Goal: Check status: Check status

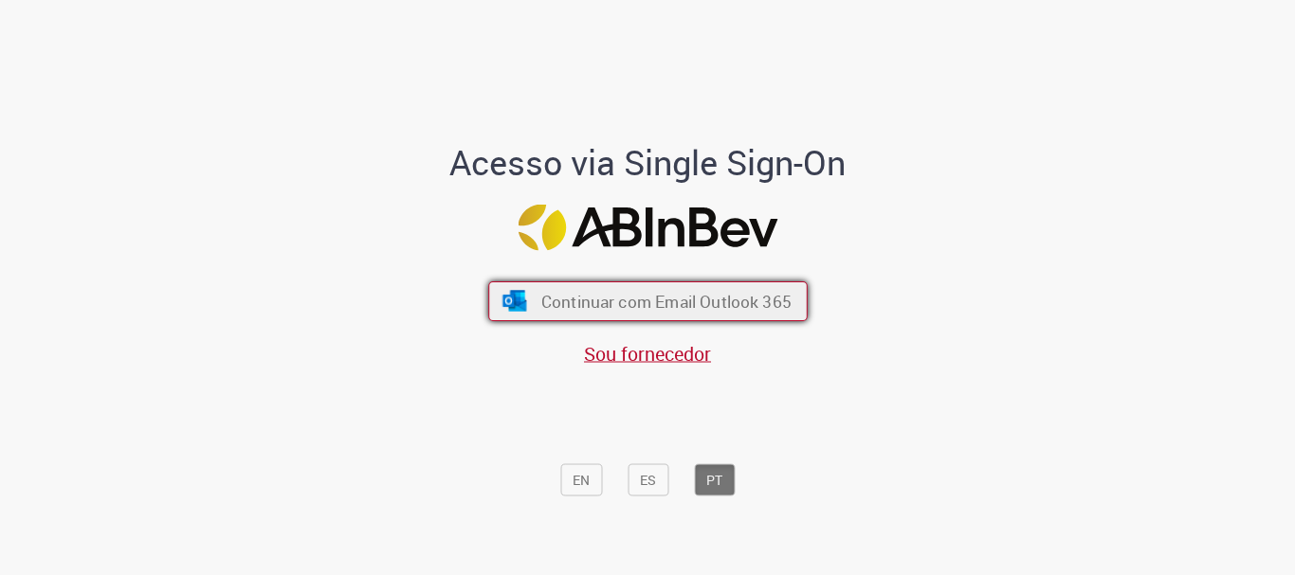
click at [616, 286] on button "Continuar com Email Outlook 365" at bounding box center [647, 302] width 319 height 40
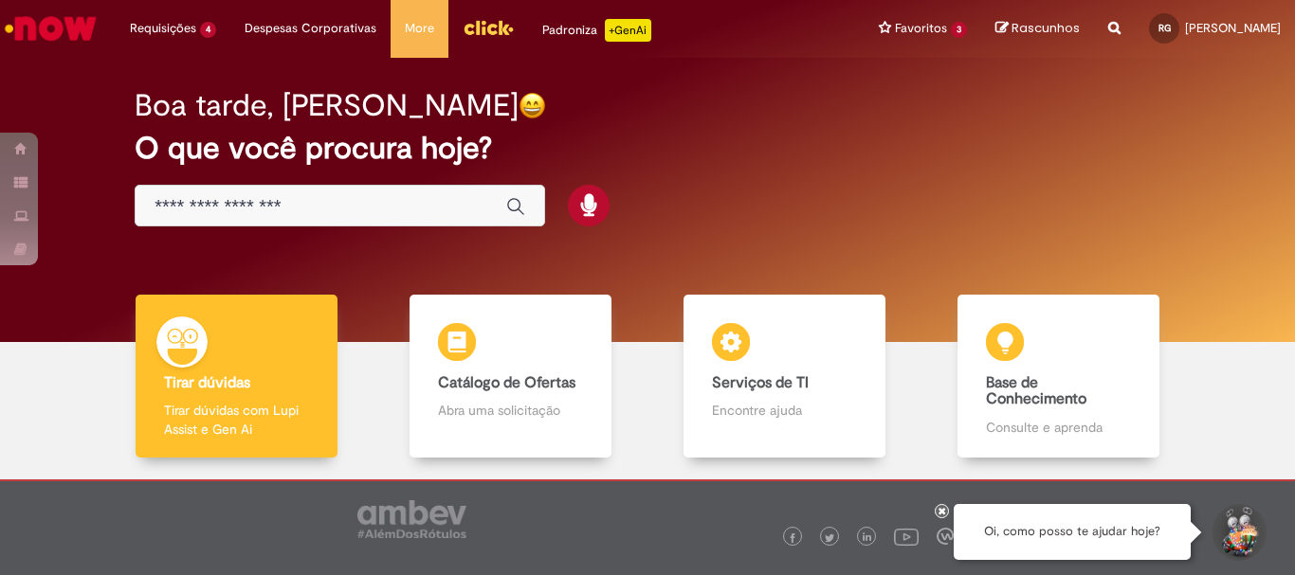
click at [110, 29] on div "Requisições 4 Exibir Todas as Solicitações Solicitação de Limite e Prazo Rota u…" at bounding box center [698, 29] width 1194 height 58
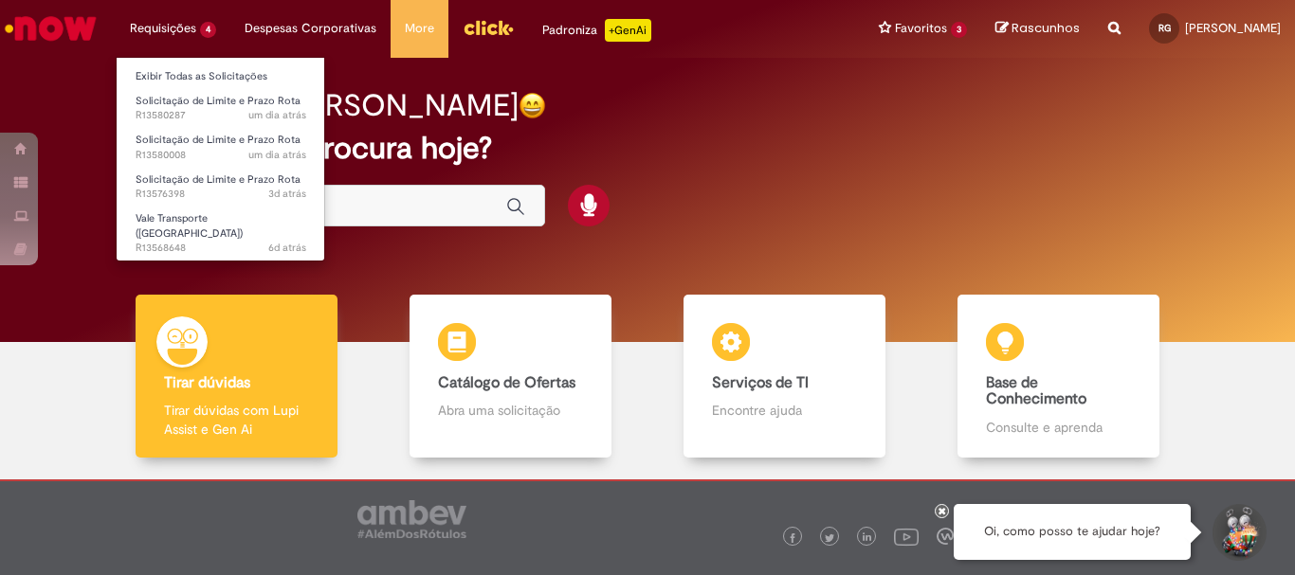
click at [161, 23] on li "Requisições 4 Exibir Todas as Solicitações Solicitação de Limite e Prazo Rota u…" at bounding box center [173, 28] width 115 height 57
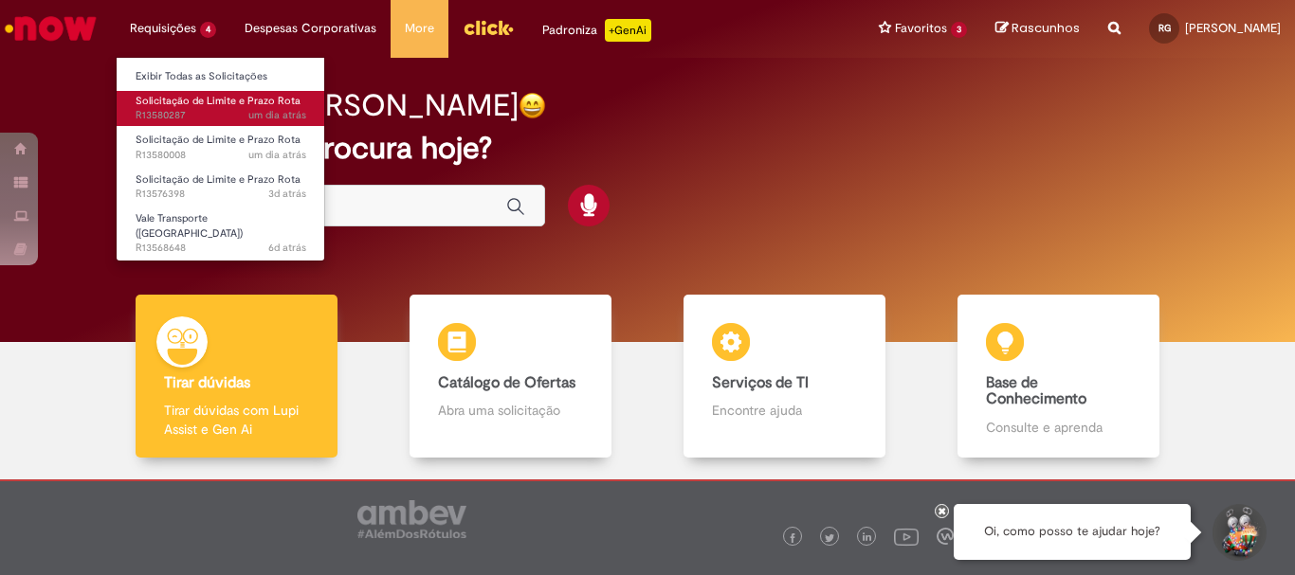
click at [221, 100] on span "Solicitação de Limite e Prazo Rota" at bounding box center [218, 101] width 165 height 14
click at [246, 119] on span "um dia atrás um dia atrás [DATE] 10:02:21 R13580287" at bounding box center [221, 115] width 171 height 15
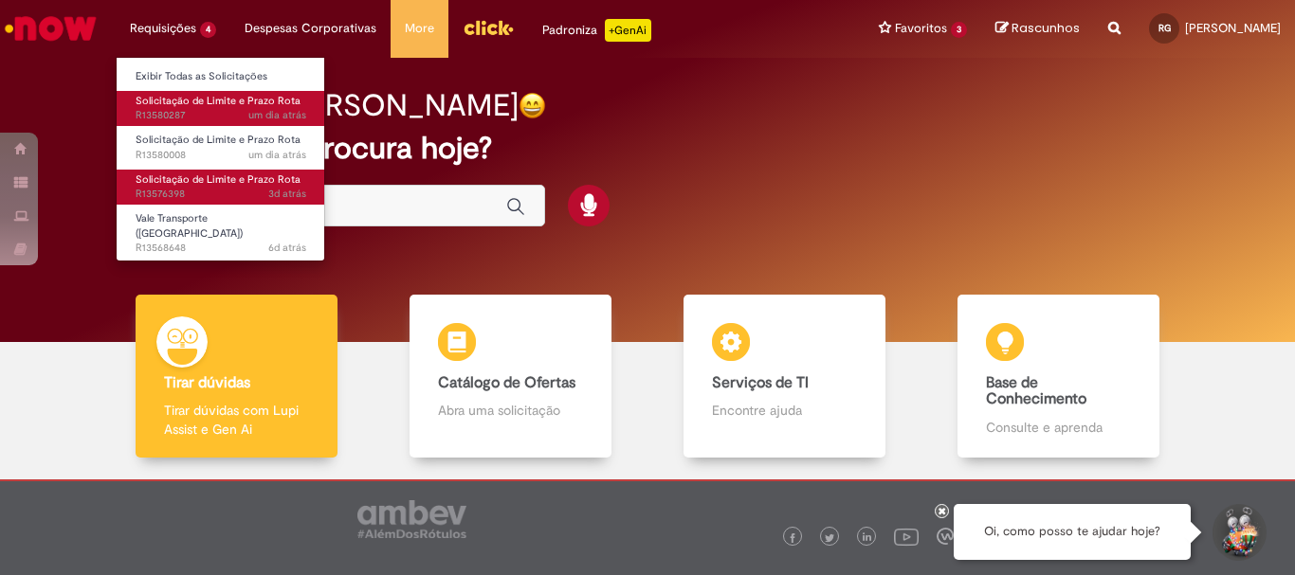
click at [231, 190] on span "3d atrás 3 dias atrás R13576398" at bounding box center [221, 194] width 171 height 15
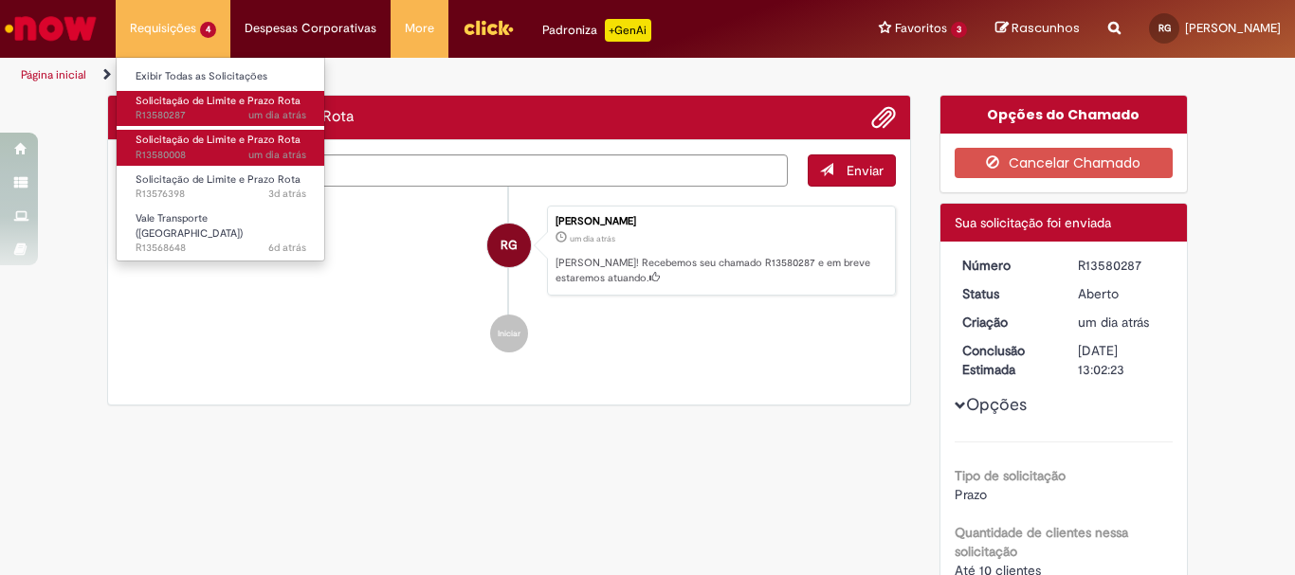
click at [200, 143] on span "Solicitação de Limite e Prazo Rota" at bounding box center [218, 140] width 165 height 14
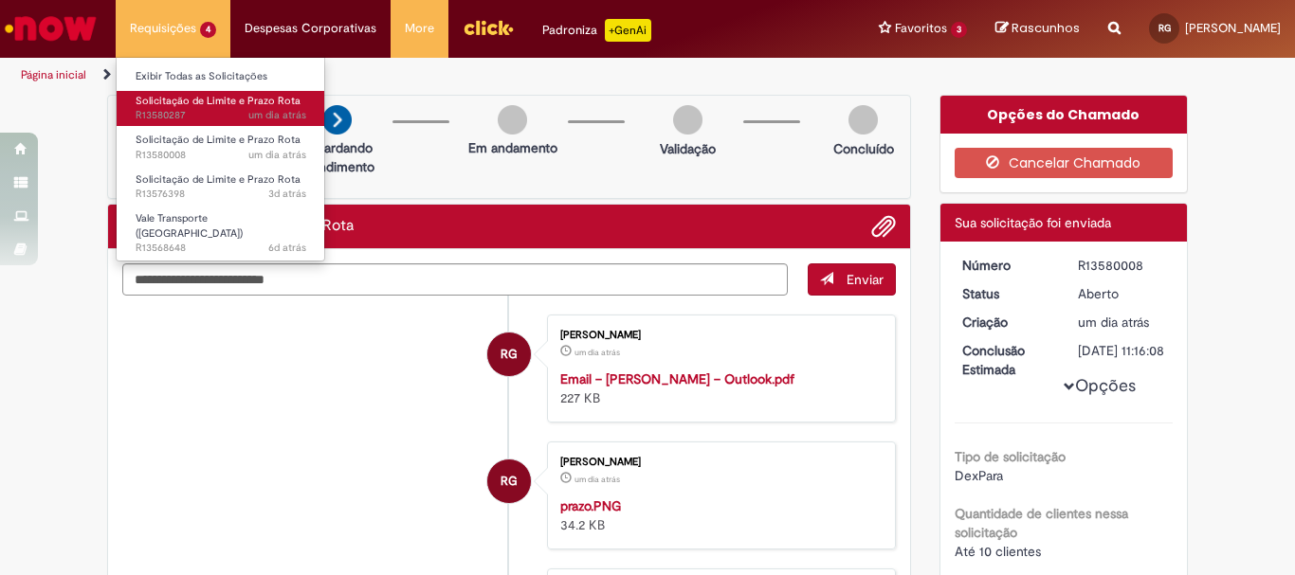
click at [206, 36] on li "Requisições 4 Exibir Todas as Solicitações Solicitação de Limite e Prazo Rota u…" at bounding box center [173, 28] width 115 height 57
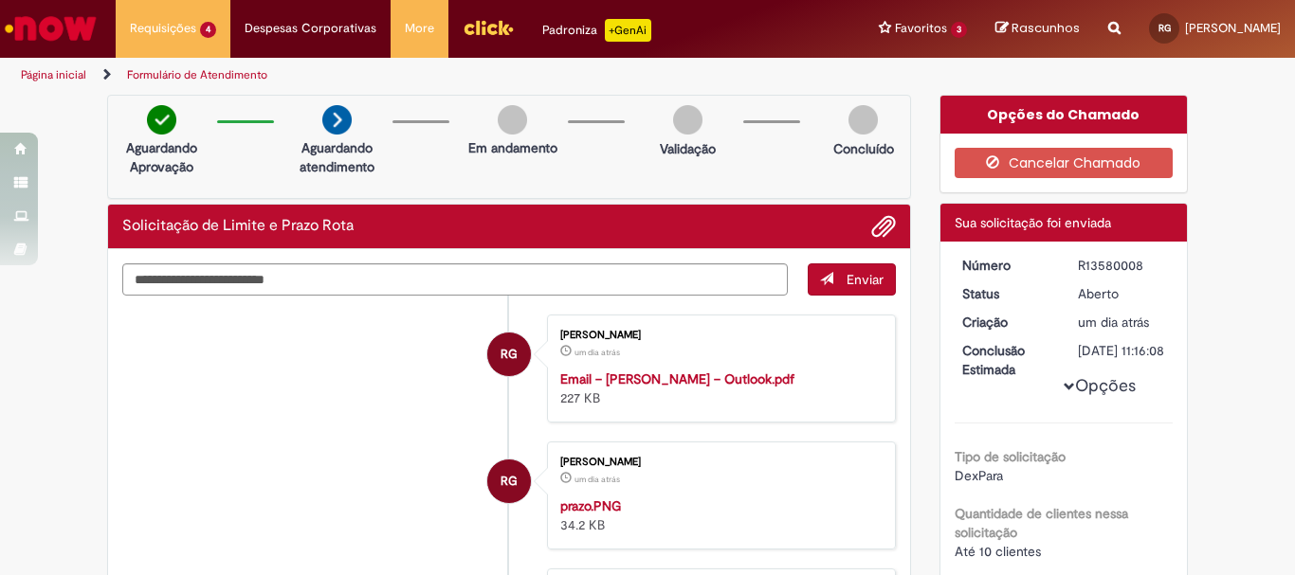
click at [0, 0] on span "Solicitação de Limite e Prazo Rota" at bounding box center [0, 0] width 0 height 0
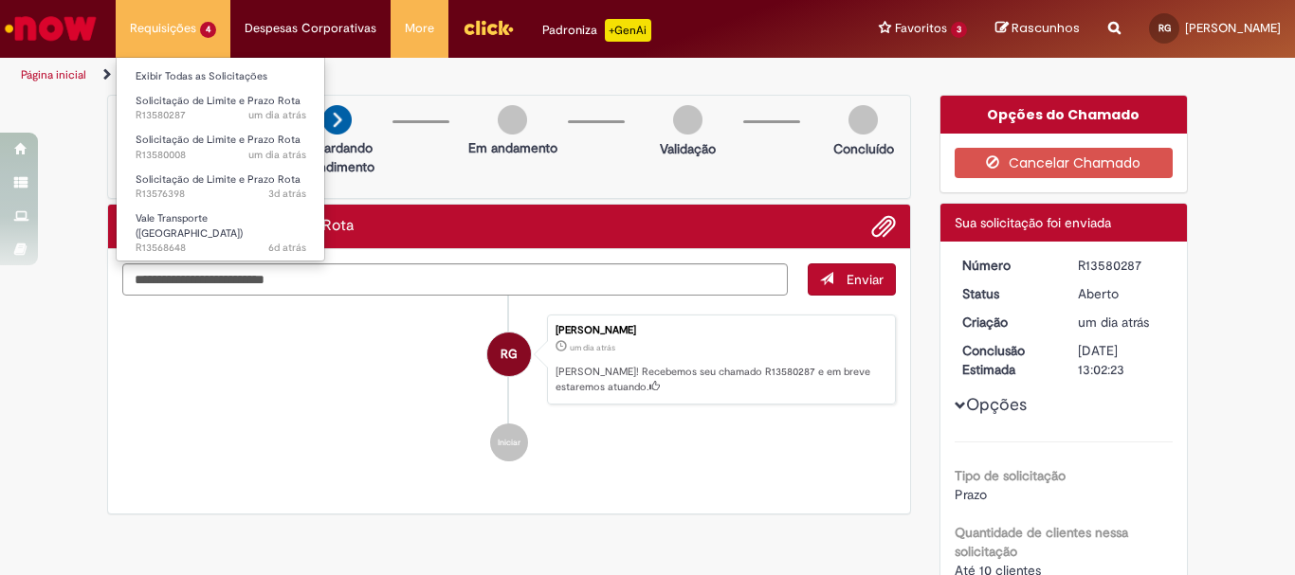
click at [118, 26] on li "Requisições 4 Exibir Todas as Solicitações Solicitação de Limite e Prazo Rota u…" at bounding box center [173, 28] width 115 height 57
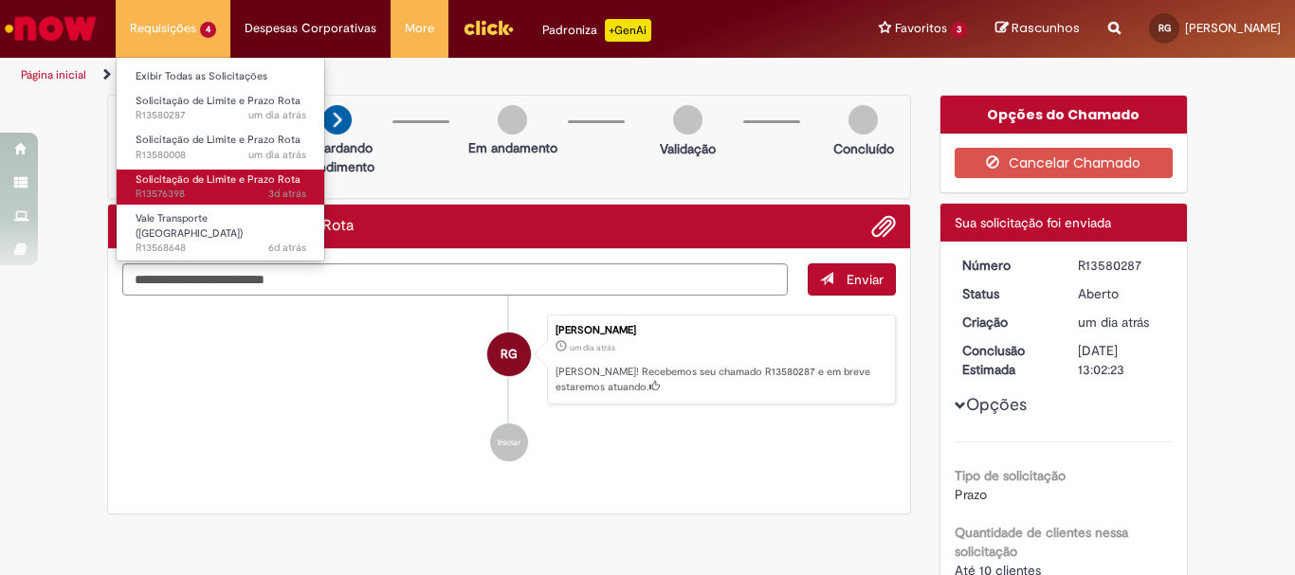
click at [231, 177] on span "Solicitação de Limite e Prazo Rota" at bounding box center [218, 180] width 165 height 14
click at [235, 186] on span "Solicitação de Limite e Prazo Rota" at bounding box center [218, 180] width 165 height 14
click at [243, 195] on span "3d atrás 3 dias atrás R13576398" at bounding box center [221, 194] width 171 height 15
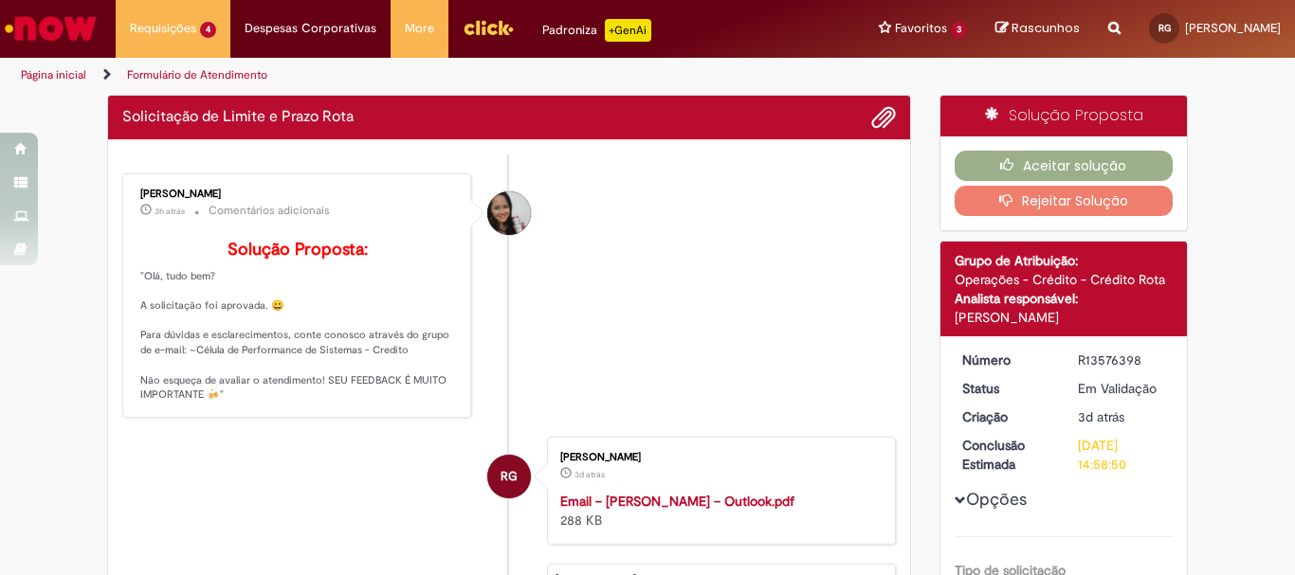
click at [463, 278] on div "Valeria Maria da Conceicao 3h atrás 3 horas atrás Comentários adicionais Soluçã…" at bounding box center [296, 295] width 349 height 245
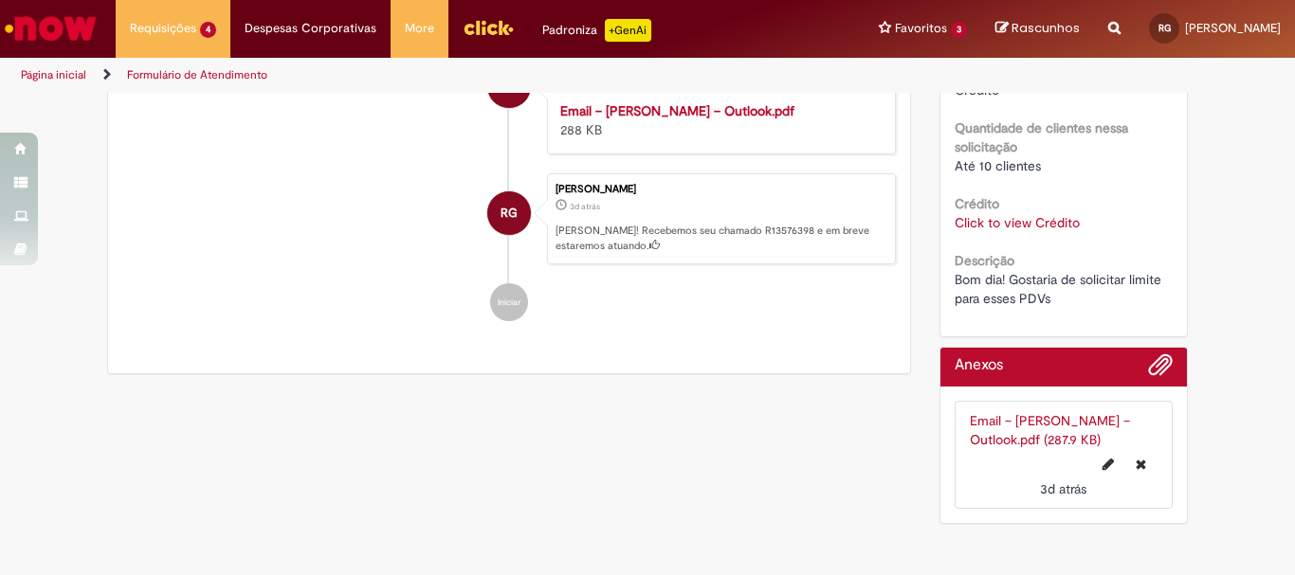
scroll to position [358, 0]
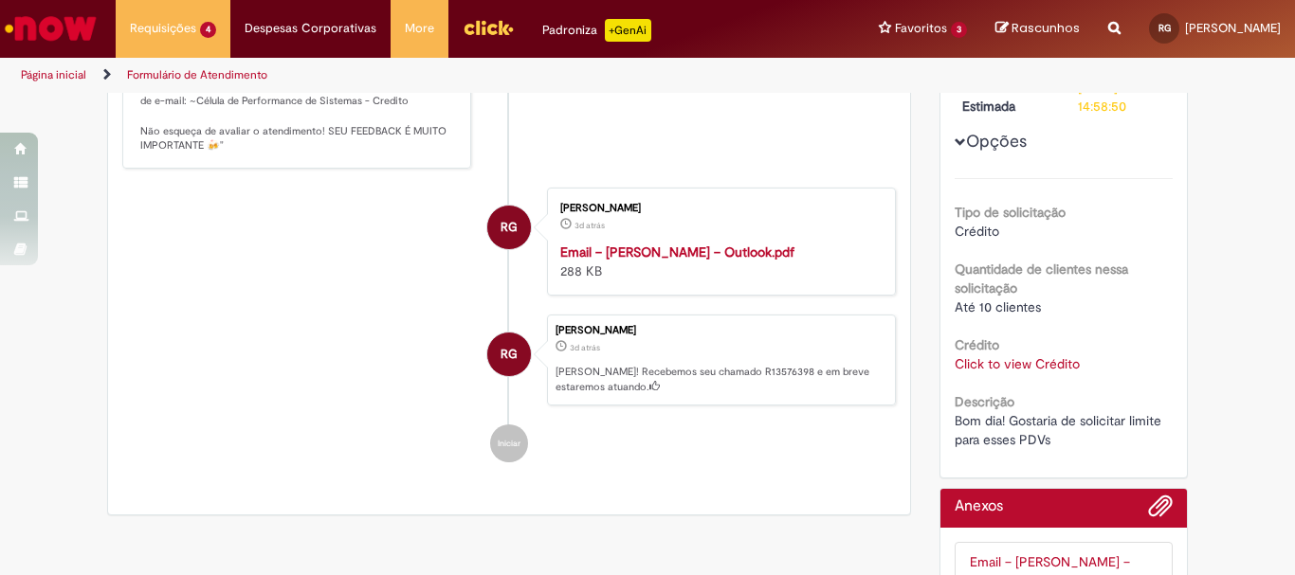
click at [1013, 367] on link "Click to view Crédito" at bounding box center [1017, 364] width 125 height 17
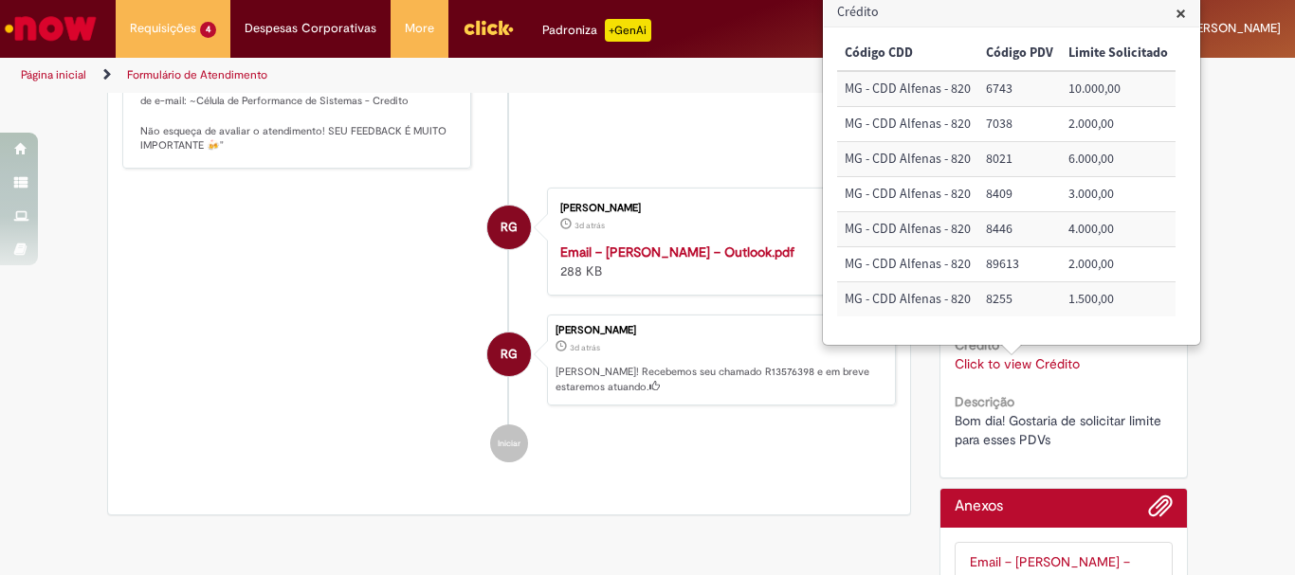
click at [1013, 365] on link "Click to view Crédito" at bounding box center [1017, 364] width 125 height 17
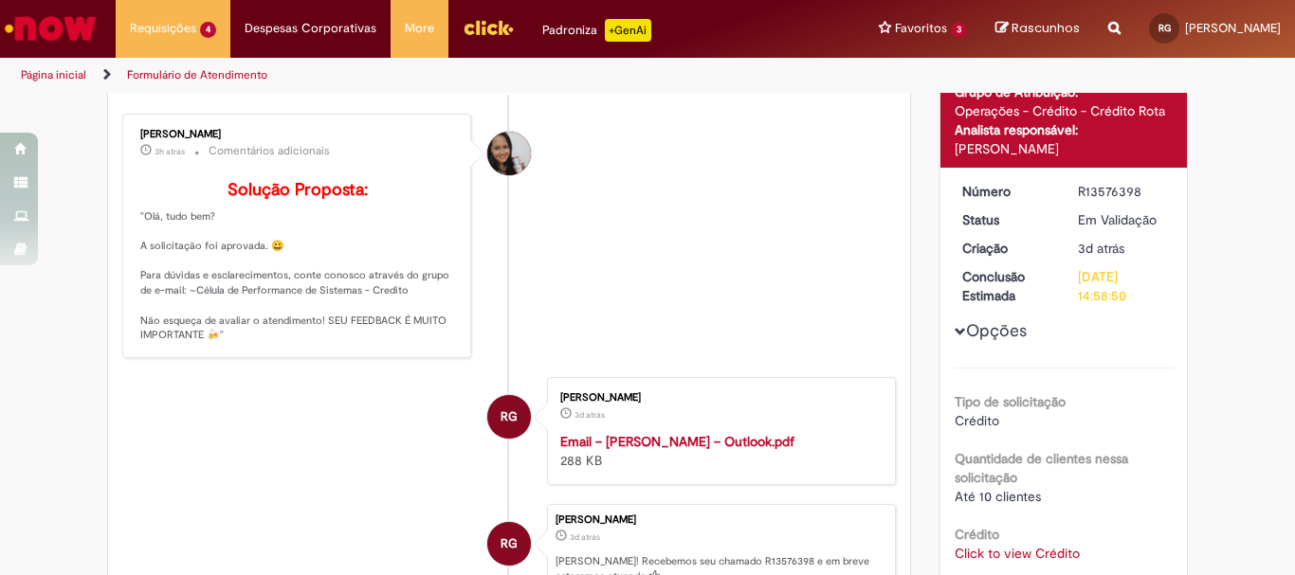
scroll to position [0, 0]
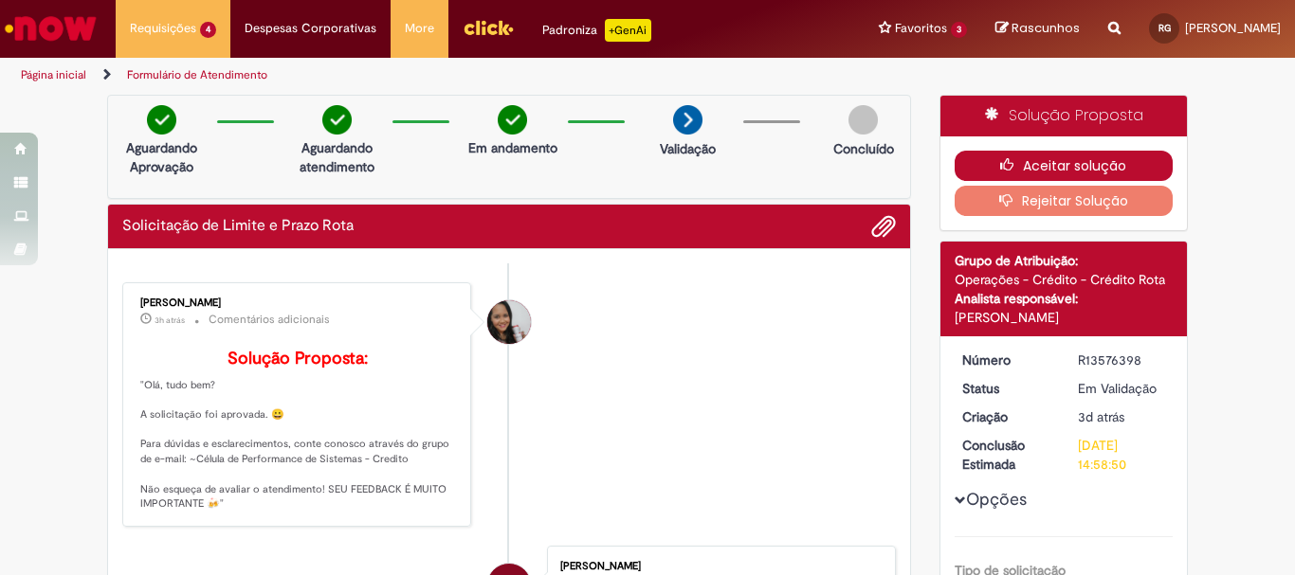
click at [1013, 164] on icon "button" at bounding box center [1011, 164] width 23 height 13
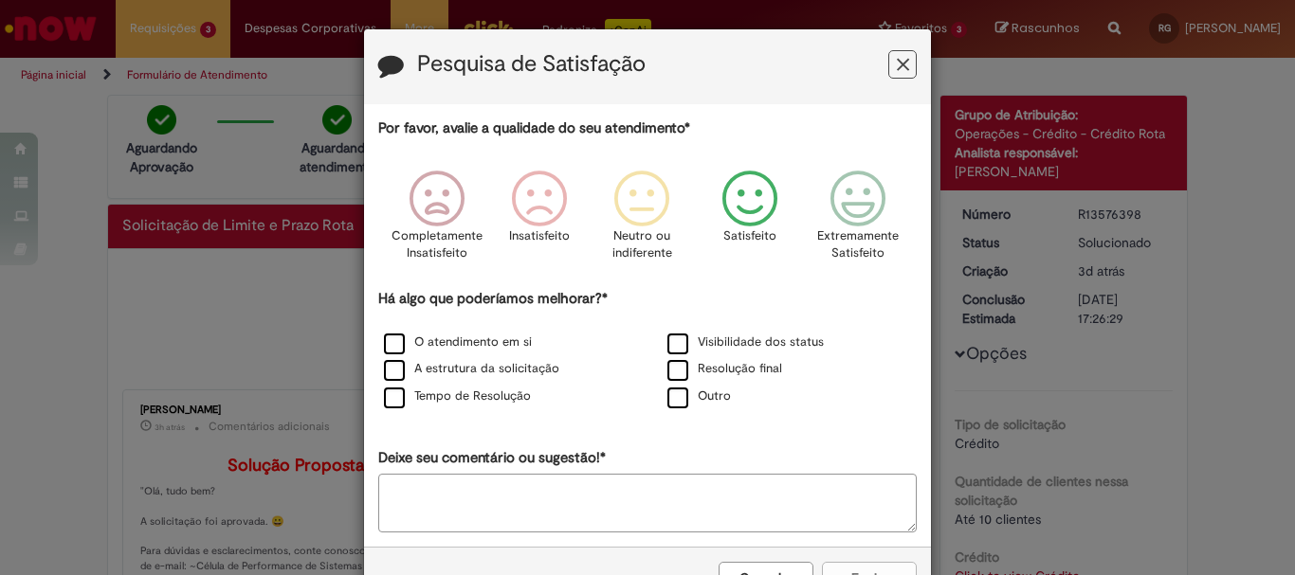
click at [747, 208] on icon "Feedback" at bounding box center [750, 199] width 71 height 57
click at [400, 404] on label "Tempo de Resolução" at bounding box center [457, 397] width 147 height 18
click at [879, 568] on button "Enviar" at bounding box center [869, 578] width 95 height 32
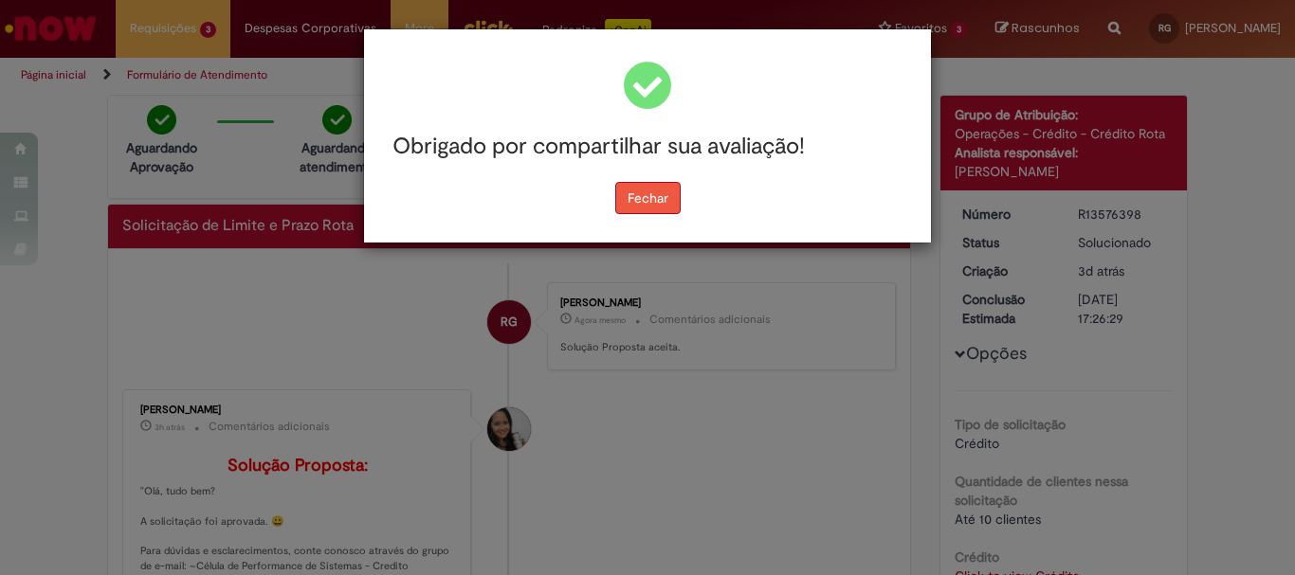
click at [658, 196] on button "Fechar" at bounding box center [647, 198] width 65 height 32
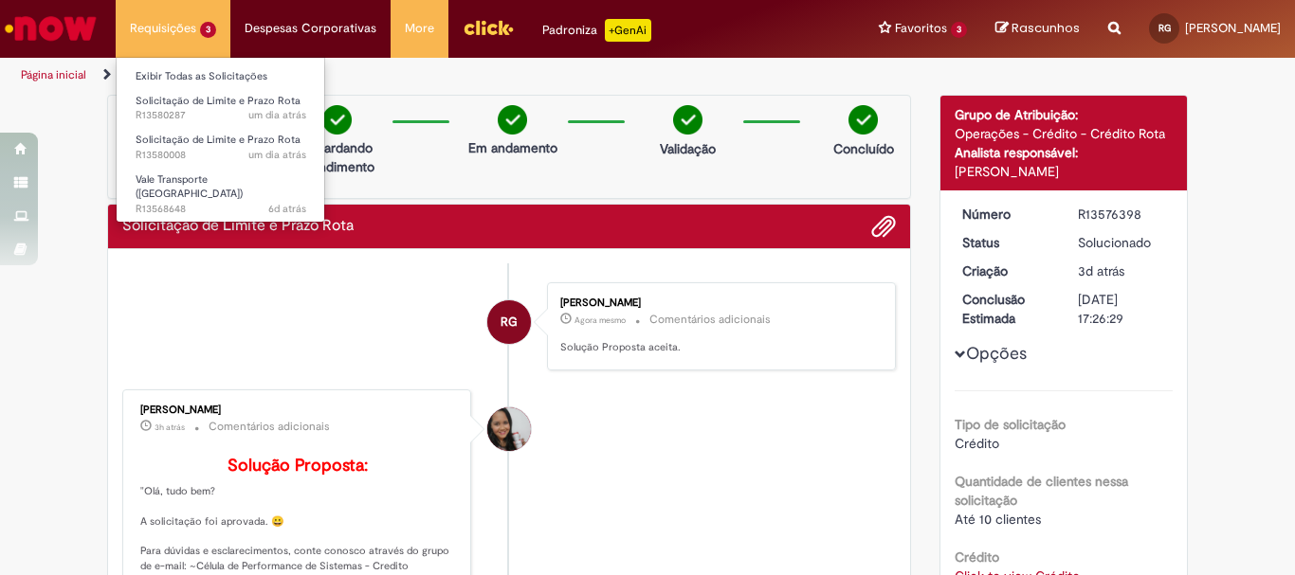
click at [219, 27] on li "Requisições 3 Exibir Todas as Solicitações Solicitação de Limite e Prazo Rota u…" at bounding box center [173, 28] width 115 height 57
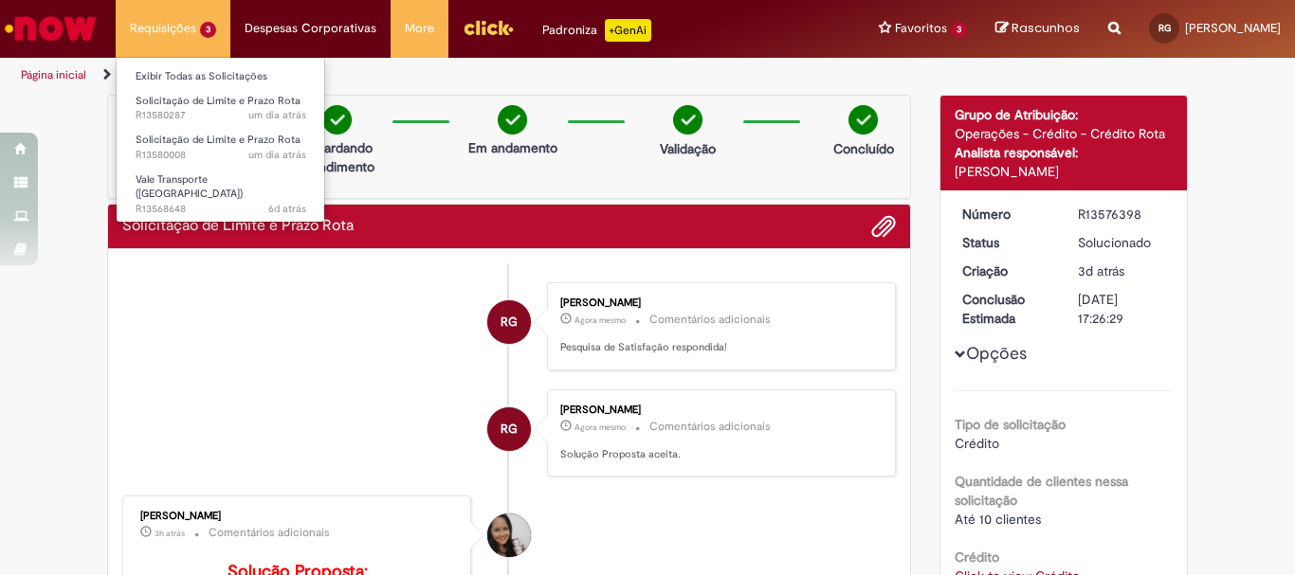
click at [181, 42] on li "Requisições 3 Exibir Todas as Solicitações Solicitação de Limite e Prazo Rota u…" at bounding box center [173, 28] width 115 height 57
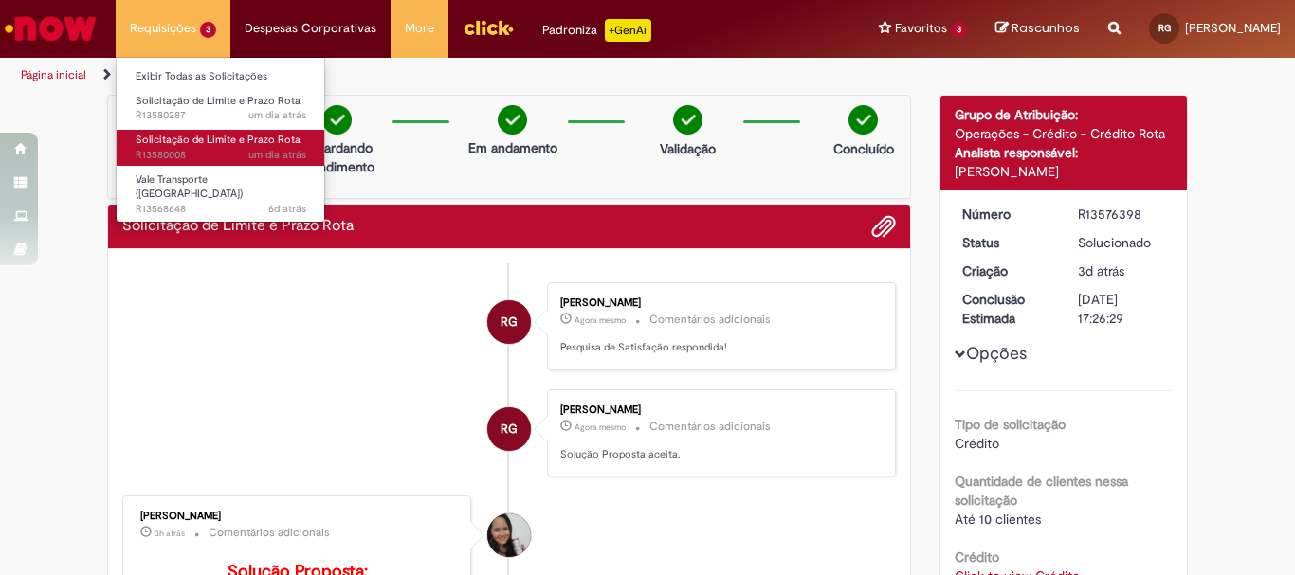
click at [220, 137] on span "Solicitação de Limite e Prazo Rota" at bounding box center [218, 140] width 165 height 14
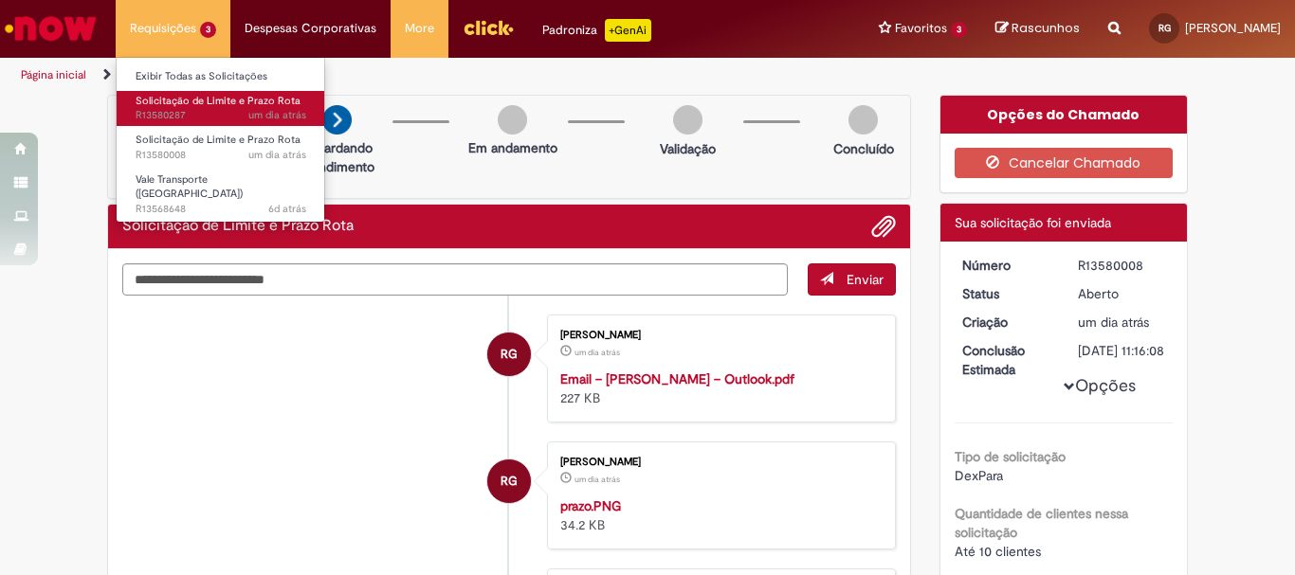
click at [228, 112] on span "um dia atrás um dia atrás R13580287" at bounding box center [221, 115] width 171 height 15
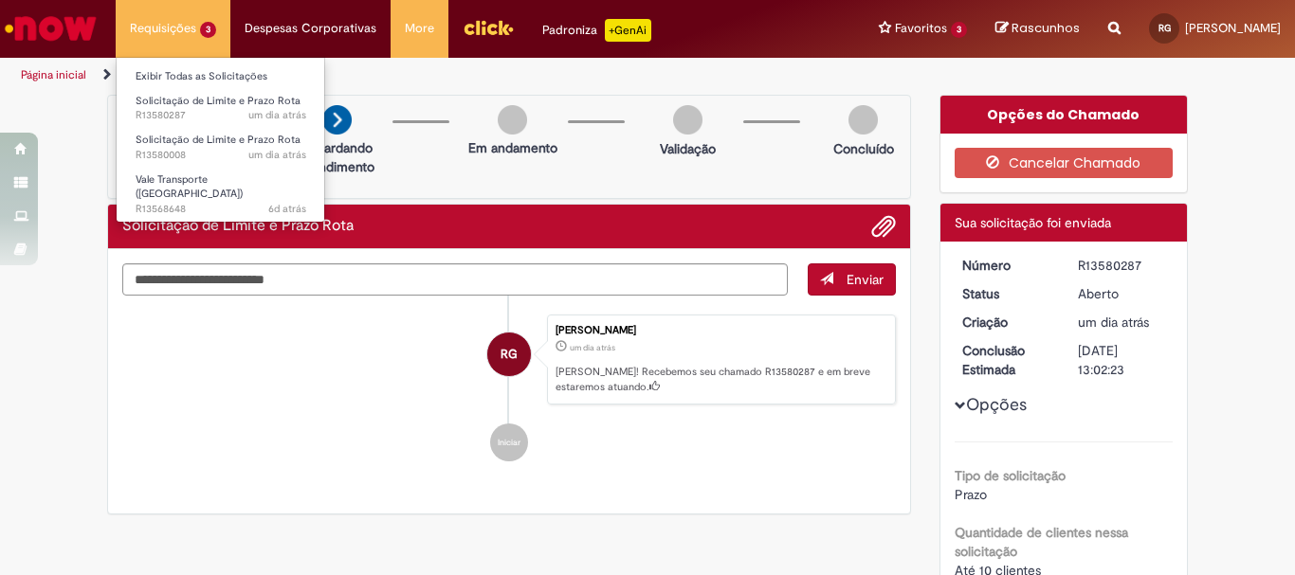
click at [215, 42] on li "Requisições 3 Exibir Todas as Solicitações Solicitação de Limite e Prazo Rota u…" at bounding box center [173, 28] width 115 height 57
click at [208, 82] on link "Exibir Todas as Solicitações" at bounding box center [221, 76] width 209 height 21
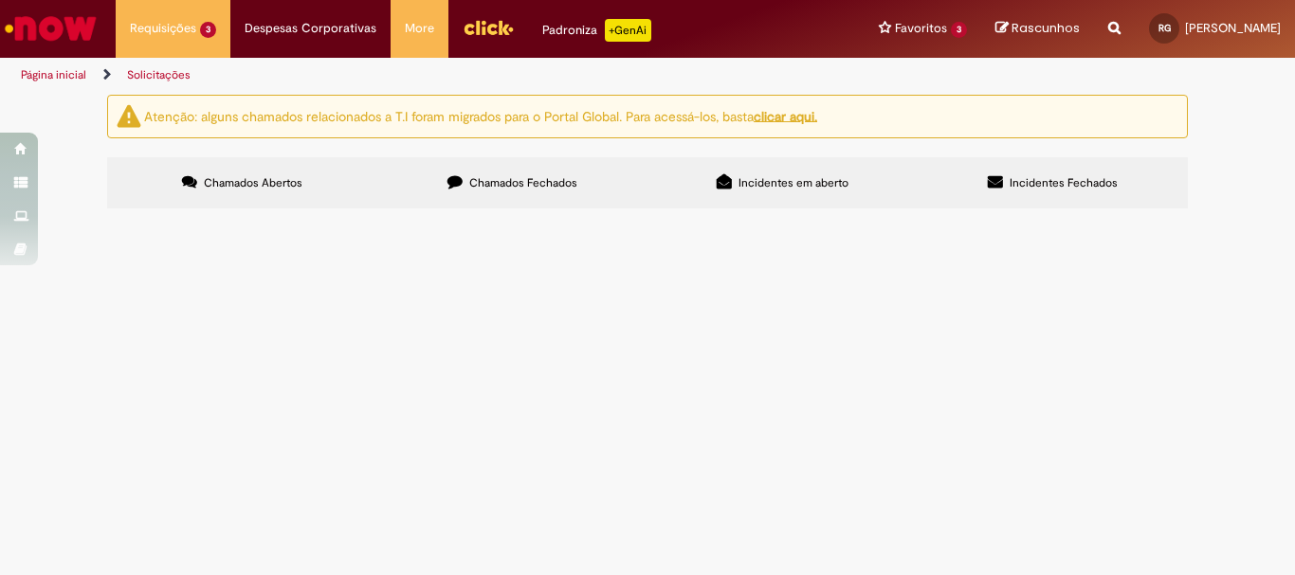
click at [991, 184] on icon at bounding box center [995, 181] width 15 height 15
click at [878, 181] on label "Incidentes em aberto" at bounding box center [783, 182] width 270 height 51
click at [593, 179] on label "Chamados Fechados" at bounding box center [512, 182] width 270 height 51
